Goal: Find specific page/section: Find specific page/section

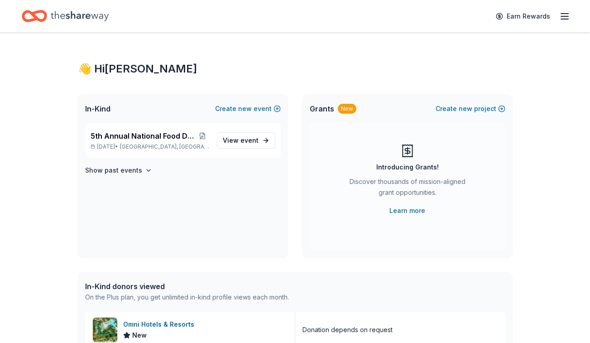
click at [564, 17] on icon "button" at bounding box center [564, 16] width 11 height 11
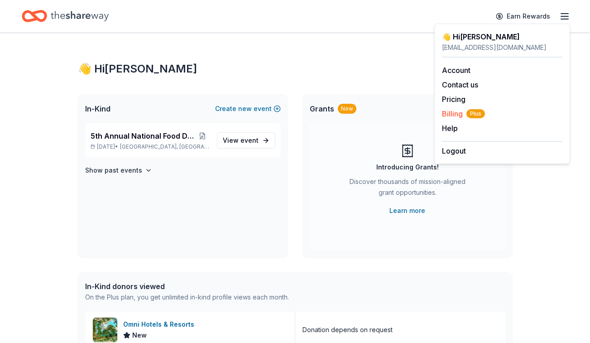
click at [455, 115] on span "Billing Plus" at bounding box center [463, 113] width 43 height 11
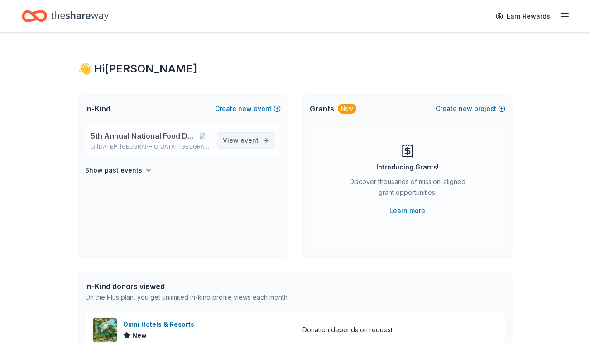
click at [243, 142] on span "event" at bounding box center [249, 140] width 18 height 8
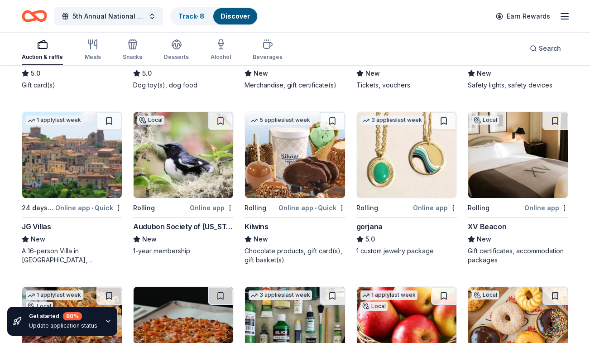
scroll to position [1285, 0]
